Goal: Ask a question

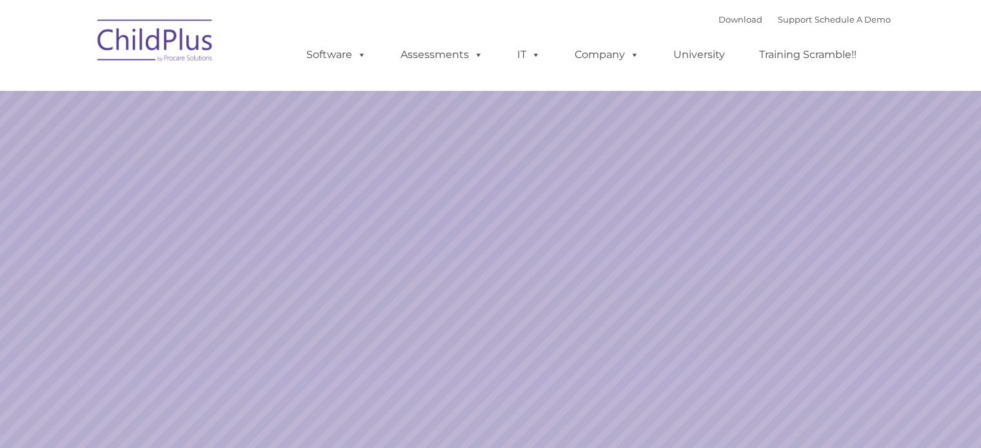
select select "MEDIUM"
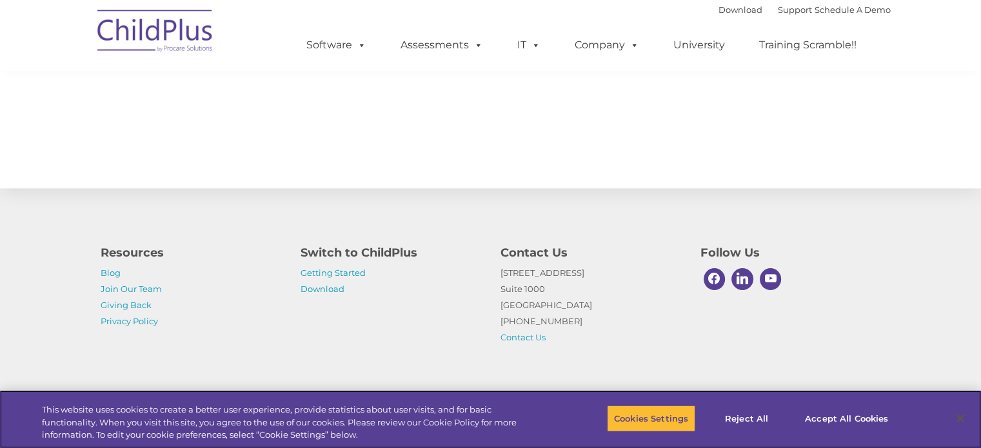
scroll to position [1451, 0]
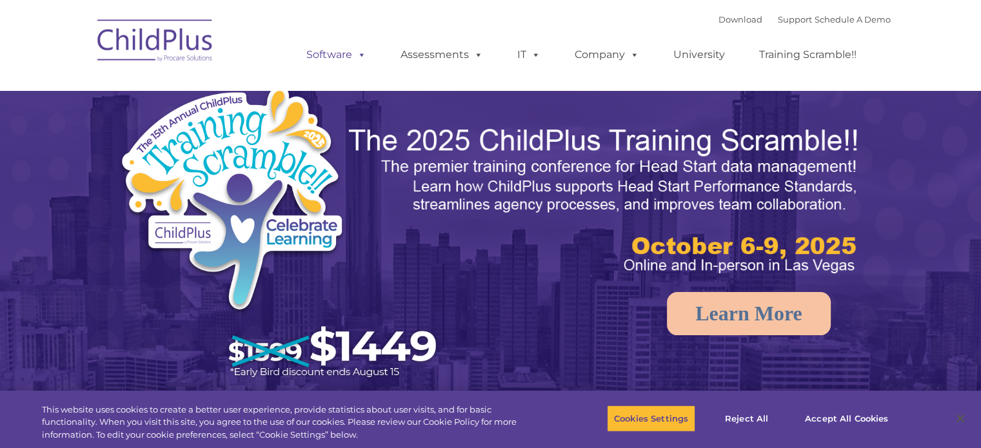
select select "MEDIUM"
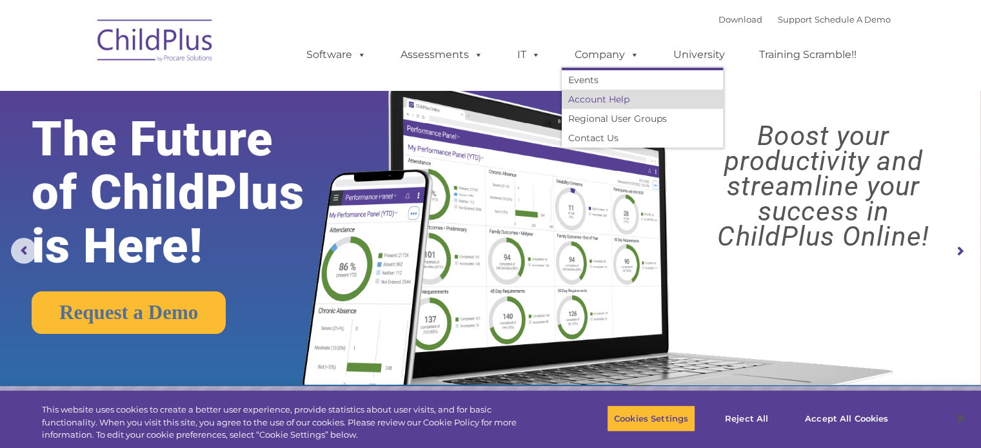
click at [608, 103] on link "Account Help" at bounding box center [642, 99] width 161 height 19
